Goal: Task Accomplishment & Management: Use online tool/utility

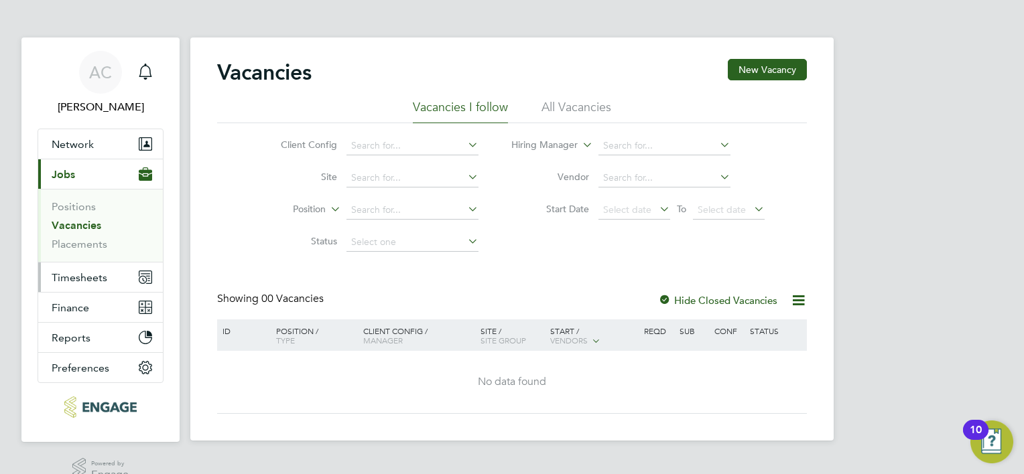
click at [83, 276] on span "Timesheets" at bounding box center [80, 277] width 56 height 13
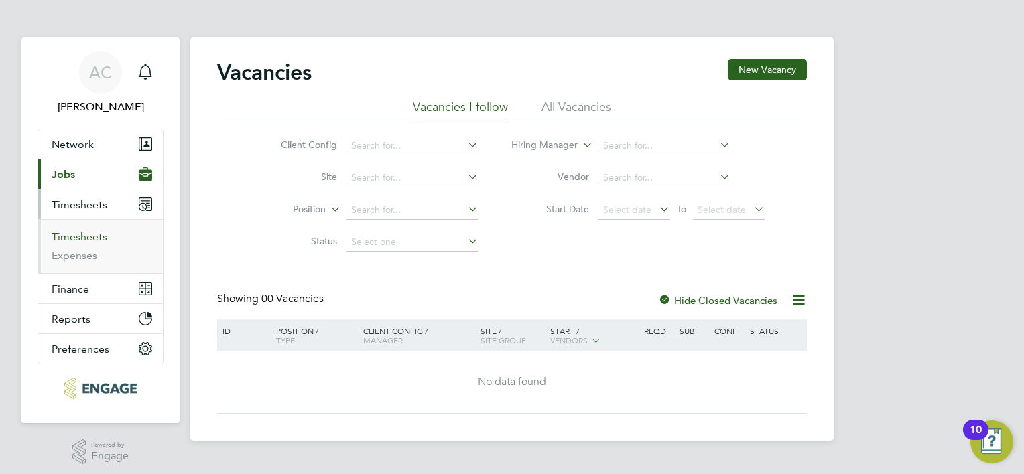
click at [94, 232] on link "Timesheets" at bounding box center [80, 236] width 56 height 13
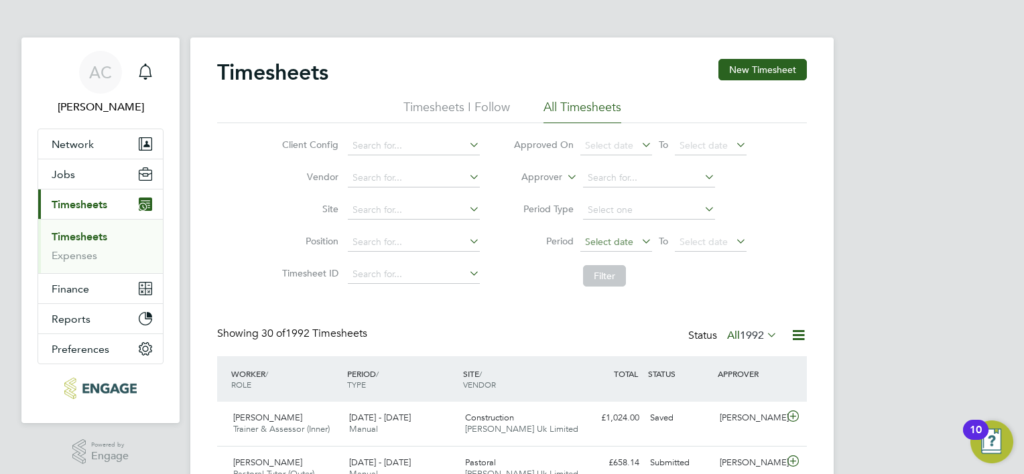
click at [627, 246] on span "Select date" at bounding box center [609, 242] width 48 height 12
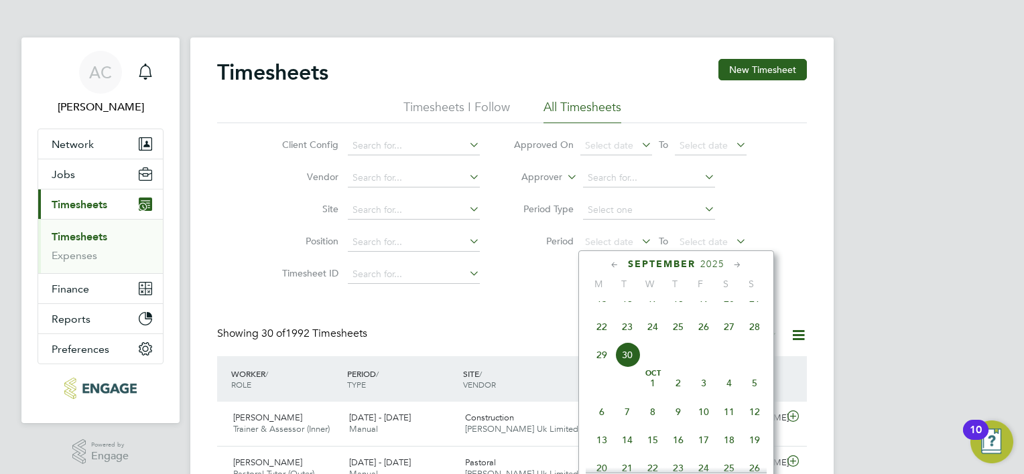
click at [600, 340] on span "22" at bounding box center [601, 326] width 25 height 25
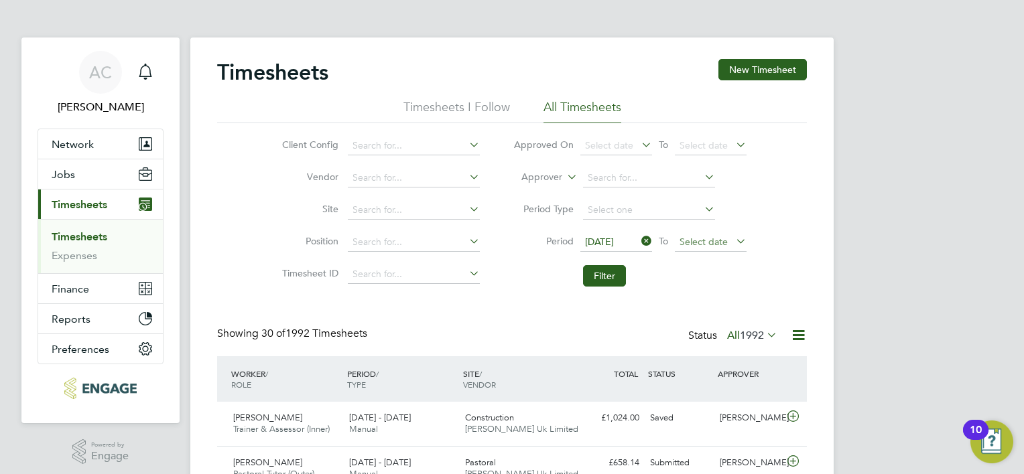
click at [729, 237] on span "Select date" at bounding box center [711, 243] width 72 height 18
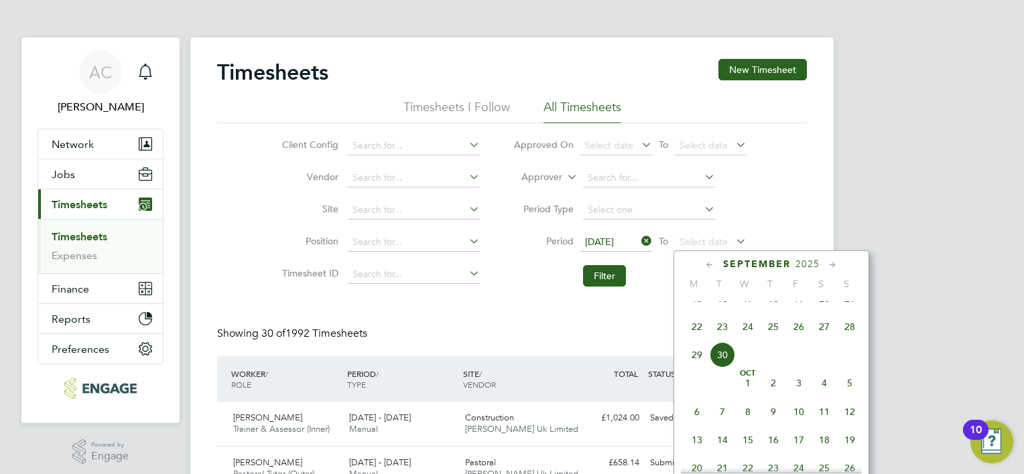
click at [852, 340] on span "28" at bounding box center [849, 326] width 25 height 25
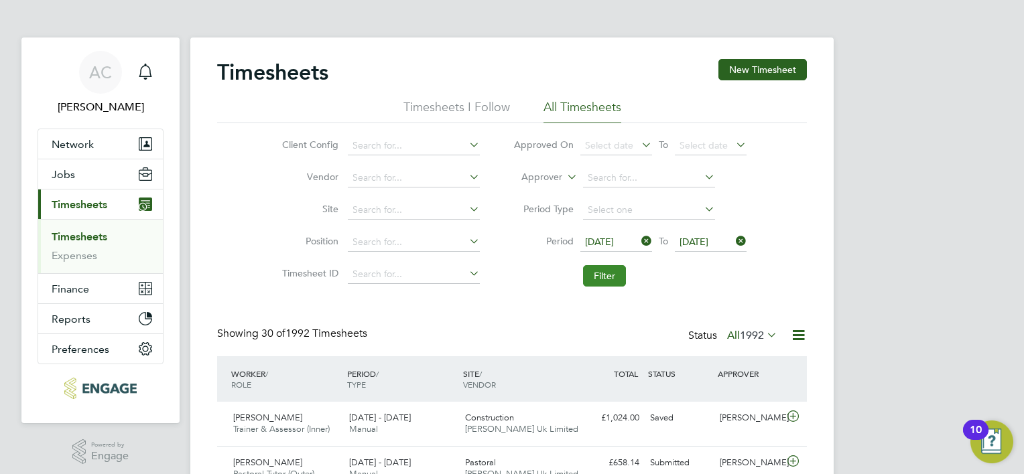
click at [618, 277] on button "Filter" at bounding box center [604, 275] width 43 height 21
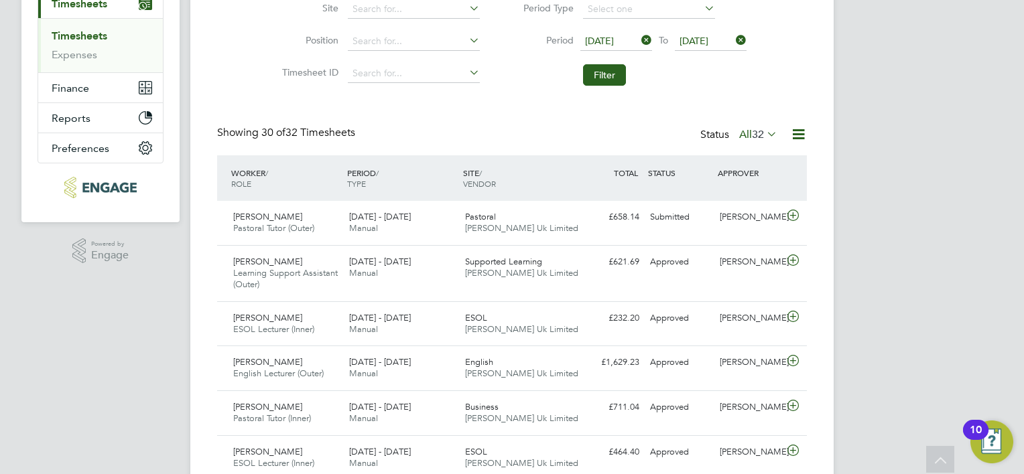
click at [764, 133] on icon at bounding box center [764, 134] width 0 height 19
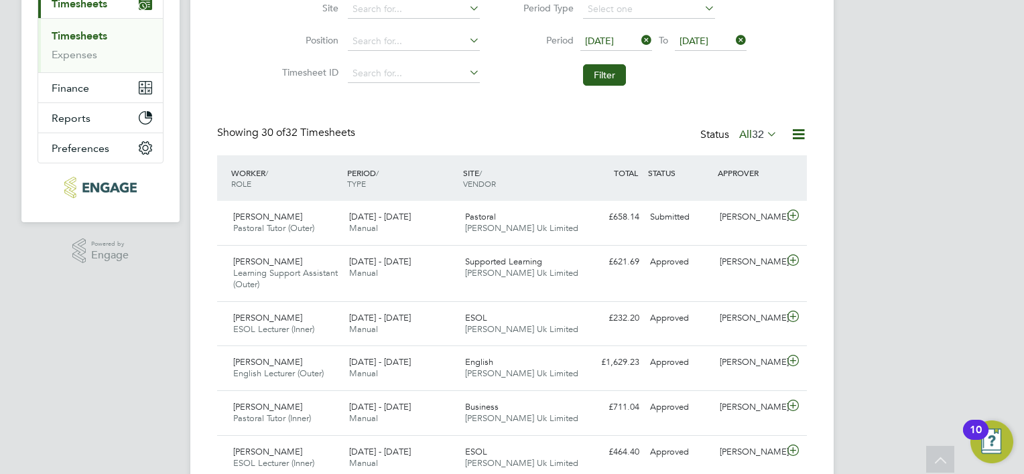
click at [800, 138] on icon at bounding box center [798, 134] width 17 height 17
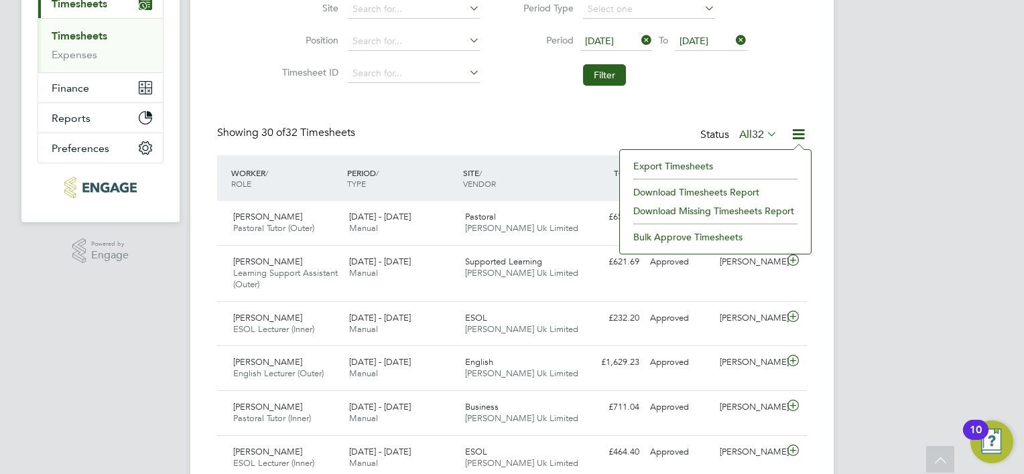
click at [679, 165] on li "Export Timesheets" at bounding box center [715, 166] width 178 height 19
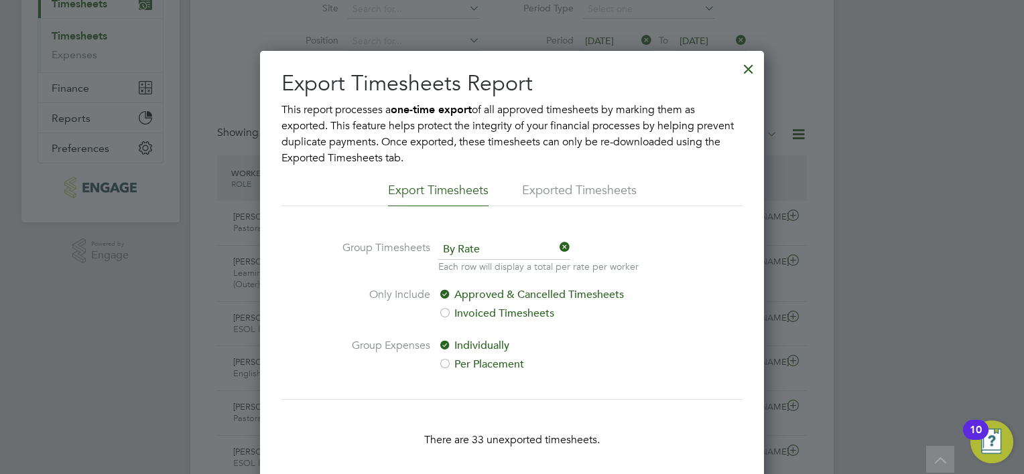
click at [602, 192] on li "Exported Timesheets" at bounding box center [579, 194] width 115 height 24
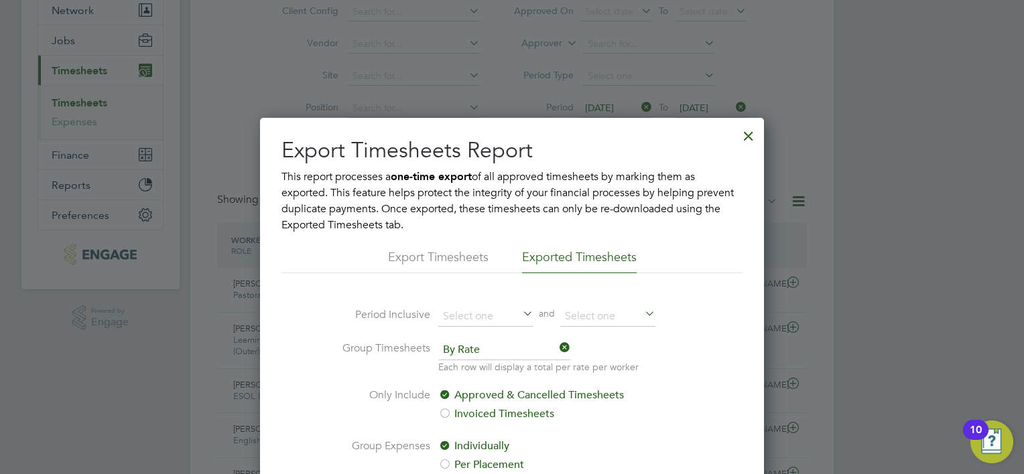
click at [749, 131] on div at bounding box center [748, 133] width 24 height 24
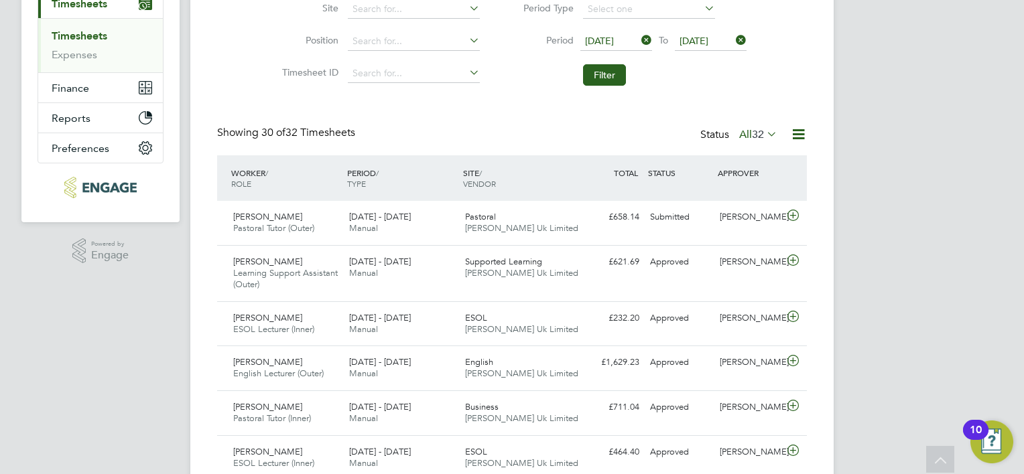
click at [797, 132] on icon at bounding box center [798, 134] width 17 height 17
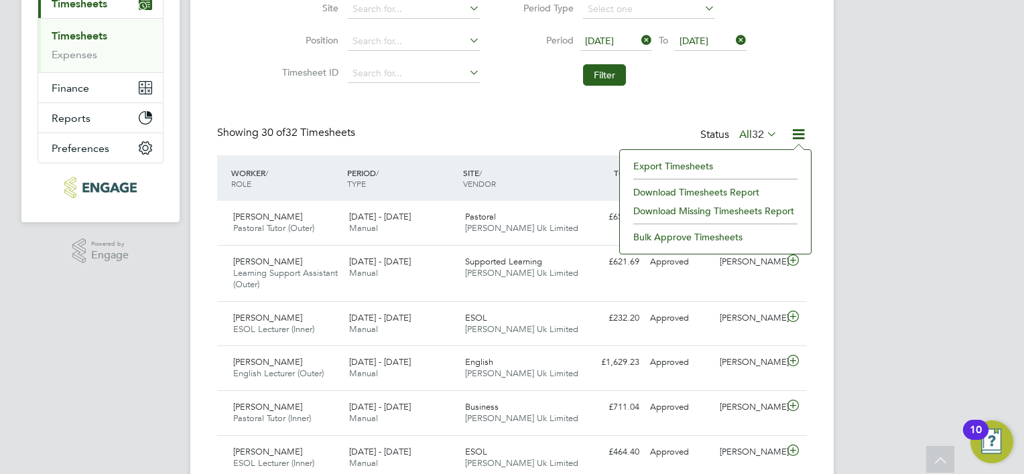
click at [720, 193] on li "Download Timesheets Report" at bounding box center [715, 192] width 178 height 19
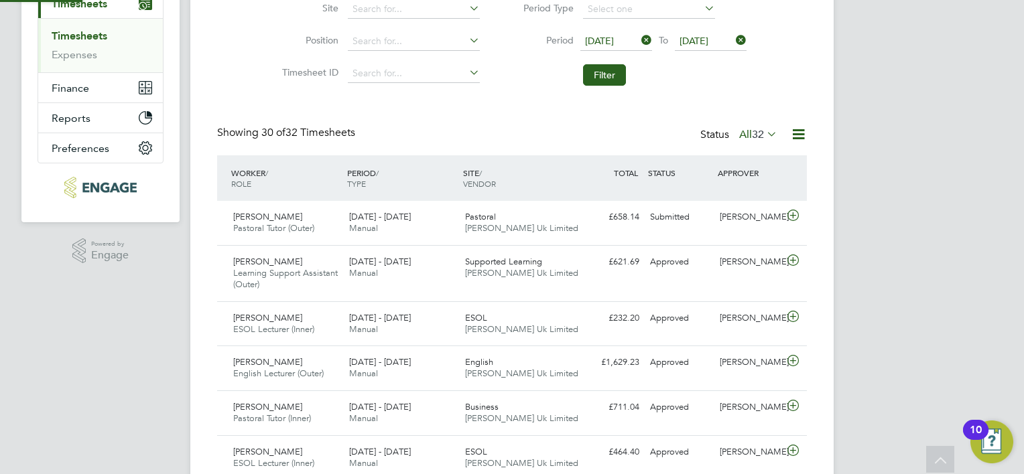
click at [795, 131] on icon at bounding box center [798, 134] width 17 height 17
